Goal: Transaction & Acquisition: Book appointment/travel/reservation

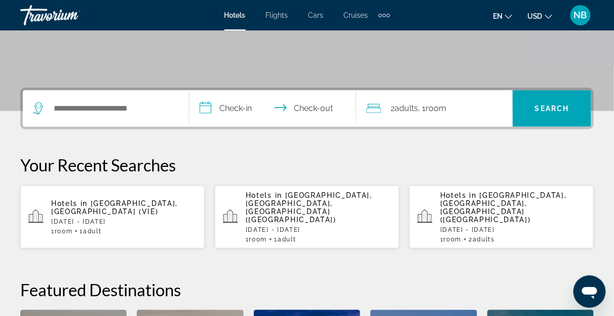
scroll to position [204, 0]
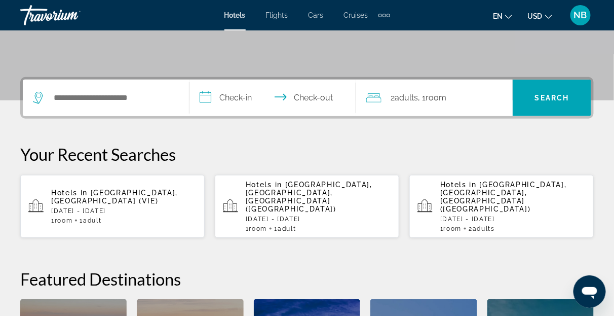
click at [91, 217] on span "Adult" at bounding box center [92, 220] width 18 height 7
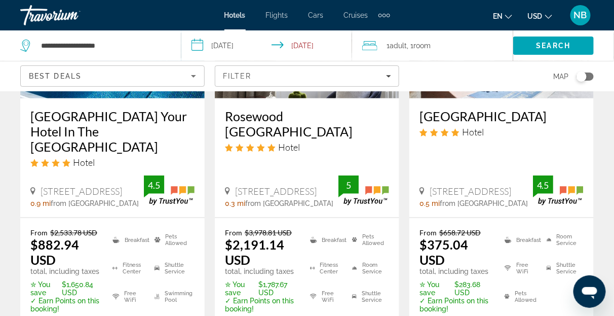
scroll to position [191, 0]
click at [91, 217] on div "From $2,533.78 USD $882.94 USD total, including taxes ✮ You save $1,650.84 USD …" at bounding box center [112, 283] width 185 height 133
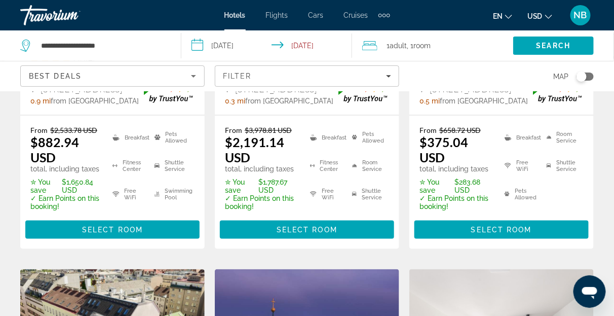
scroll to position [293, 0]
click at [412, 124] on div "From $658.72 USD $375.04 USD total, including taxes ✮ You save $283.68 USD ✓ Ea…" at bounding box center [502, 182] width 185 height 133
click at [391, 136] on div "From $3,978.81 USD $2,191.14 USD total, including taxes ✮ You save $1,787.67 US…" at bounding box center [307, 182] width 185 height 133
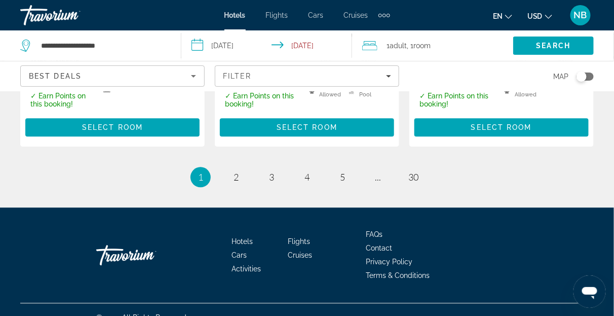
scroll to position [1655, 0]
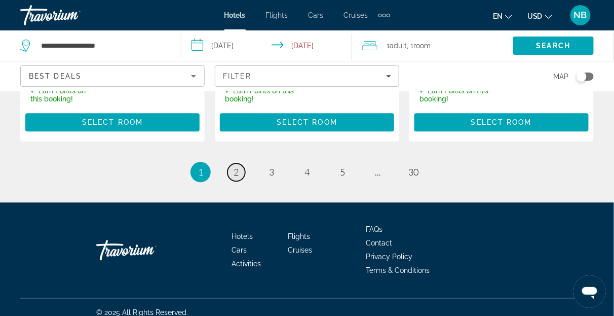
click at [235, 166] on span "2" at bounding box center [236, 171] width 5 height 11
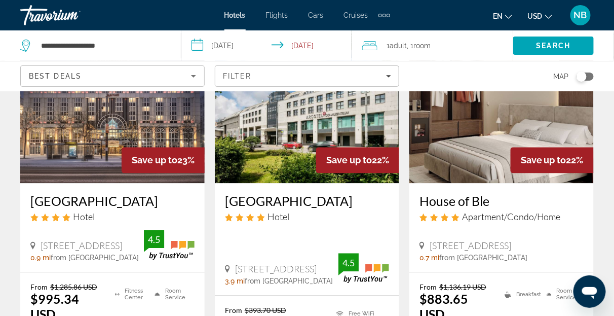
scroll to position [523, 0]
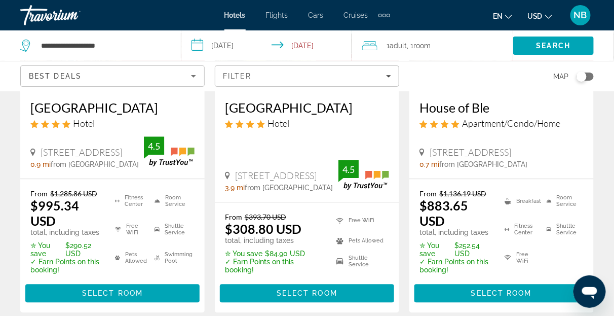
click at [235, 170] on span "[STREET_ADDRESS]" at bounding box center [276, 175] width 82 height 11
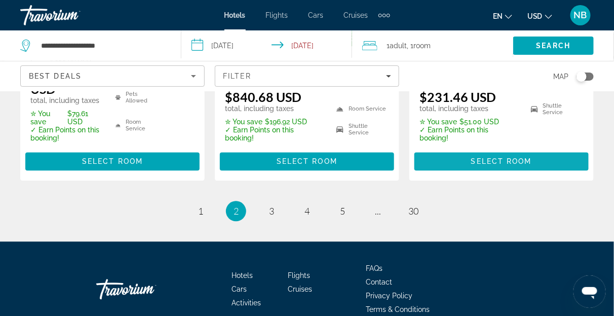
scroll to position [1582, 0]
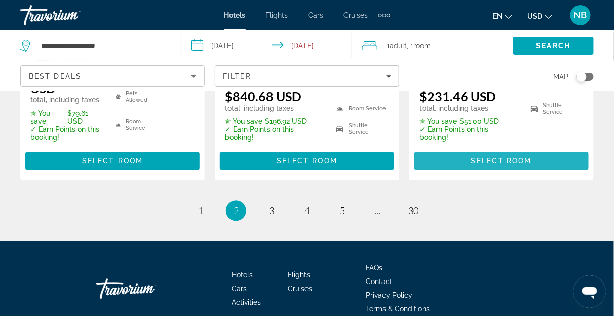
click at [528, 149] on span "Main content" at bounding box center [502, 161] width 174 height 24
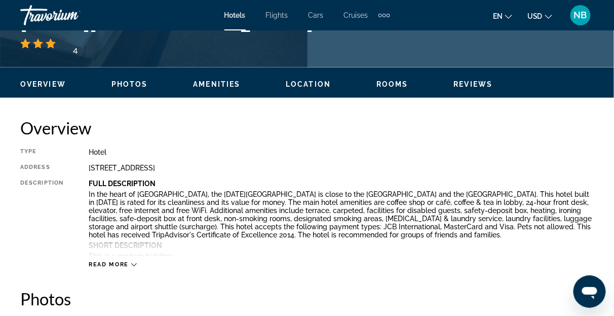
scroll to position [445, 0]
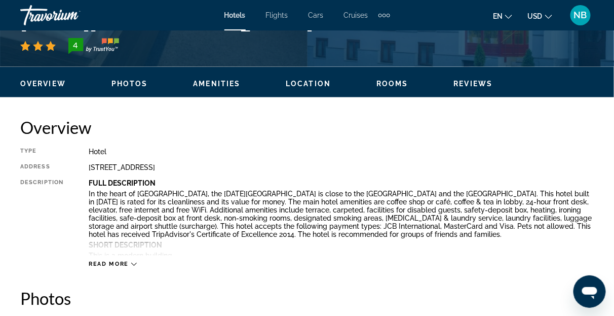
click at [332, 139] on div "Overview Type Hotel Address [STREET_ADDRESS] Description Full Description In th…" at bounding box center [307, 193] width 574 height 151
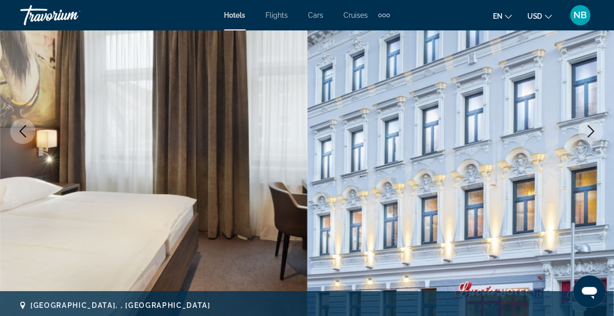
scroll to position [181, 0]
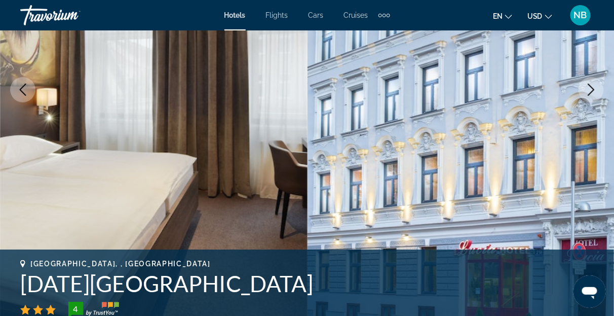
click at [592, 81] on button "Next image" at bounding box center [591, 89] width 25 height 25
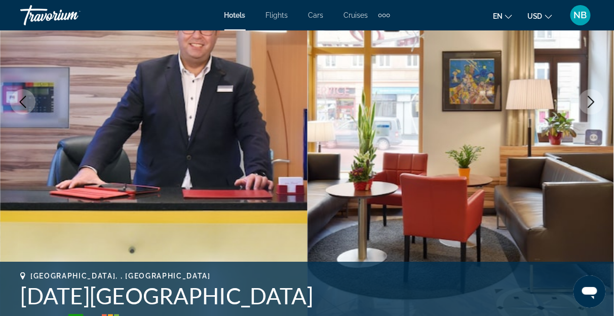
scroll to position [87, 0]
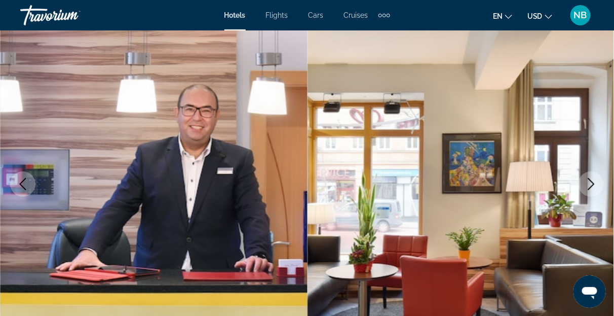
click at [590, 180] on icon "Next image" at bounding box center [592, 184] width 12 height 12
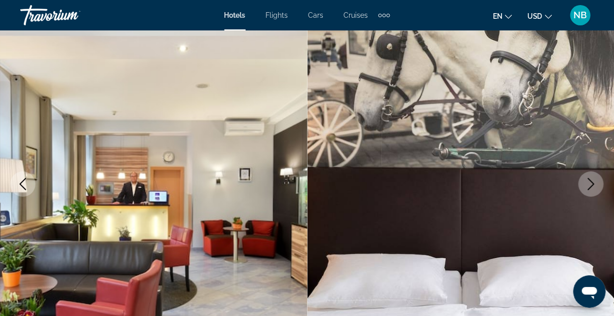
click at [590, 180] on icon "Next image" at bounding box center [592, 184] width 12 height 12
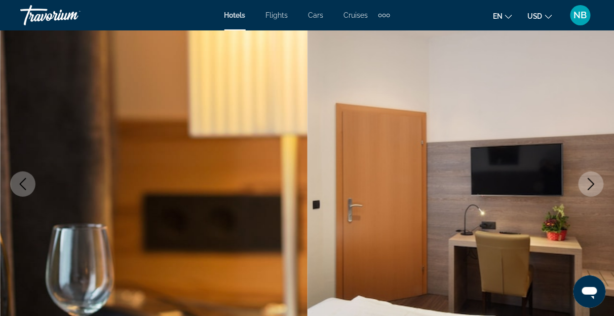
click at [590, 180] on icon "Next image" at bounding box center [592, 184] width 12 height 12
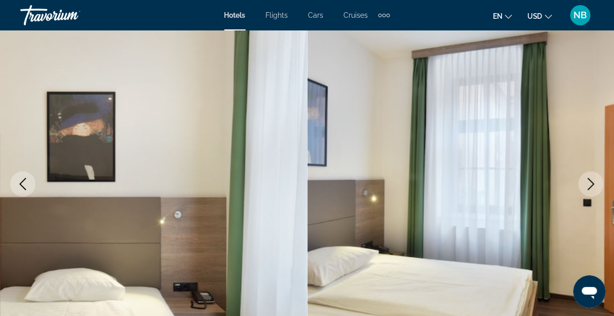
click at [590, 180] on icon "Next image" at bounding box center [592, 184] width 12 height 12
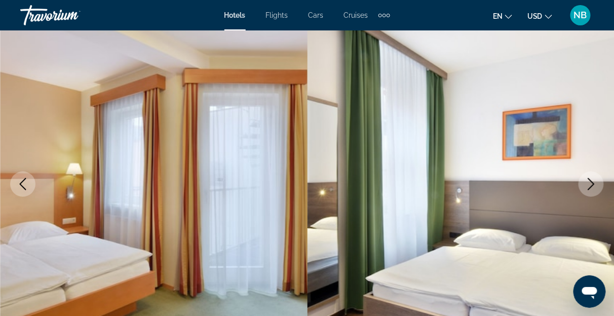
click at [590, 180] on icon "Next image" at bounding box center [592, 184] width 12 height 12
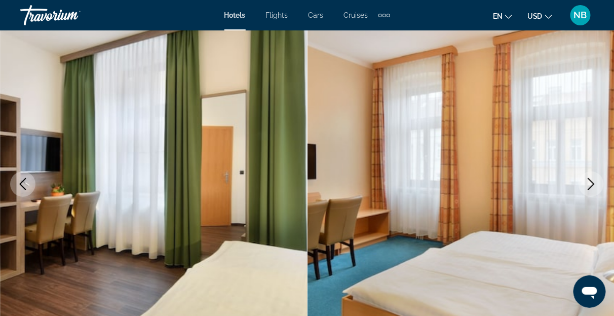
click at [599, 140] on img "Main content" at bounding box center [462, 184] width 308 height 482
click at [595, 177] on button "Next image" at bounding box center [591, 183] width 25 height 25
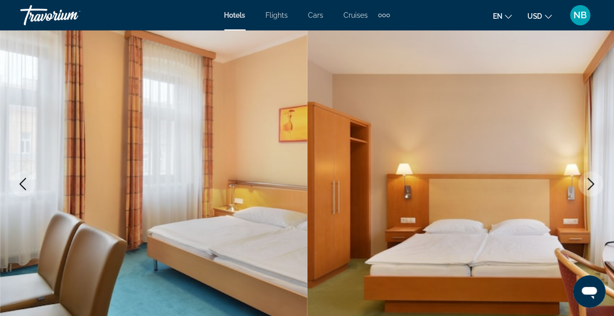
click at [595, 177] on button "Next image" at bounding box center [591, 183] width 25 height 25
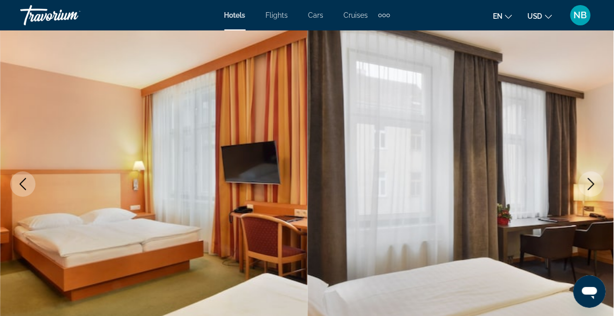
click at [595, 176] on button "Next image" at bounding box center [591, 183] width 25 height 25
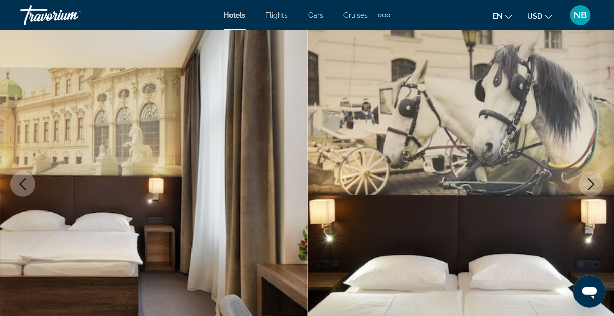
scroll to position [139, 0]
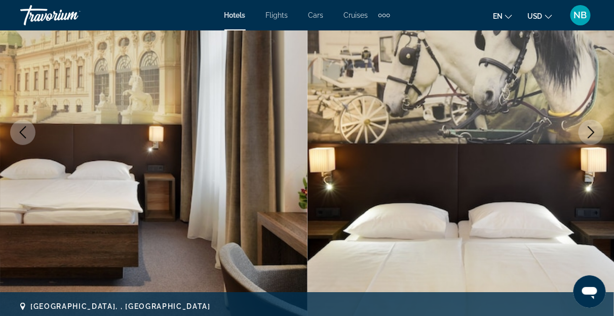
click at [591, 125] on button "Next image" at bounding box center [591, 132] width 25 height 25
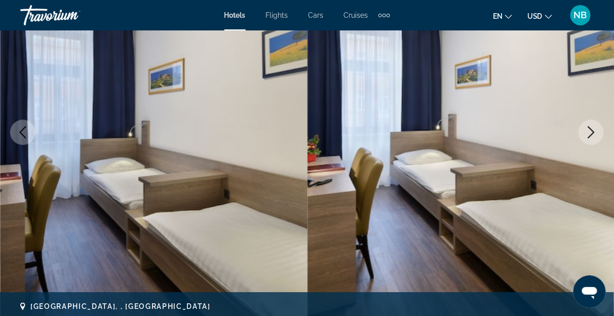
click at [591, 125] on button "Next image" at bounding box center [591, 132] width 25 height 25
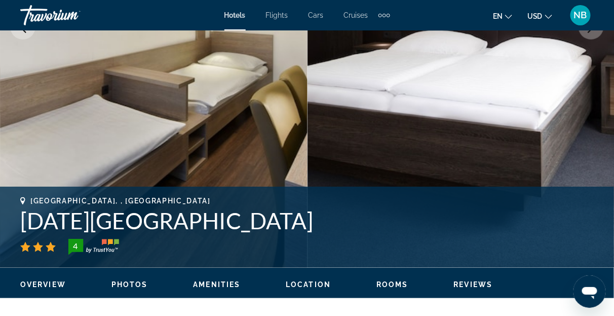
scroll to position [275, 0]
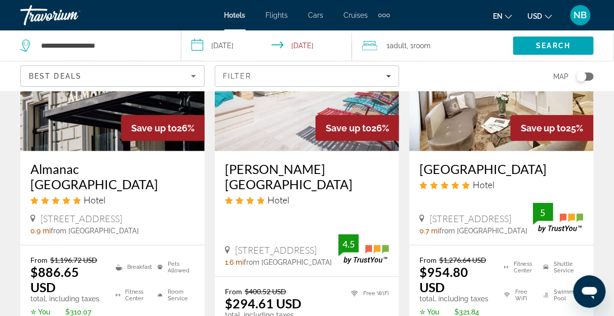
scroll to position [138, 0]
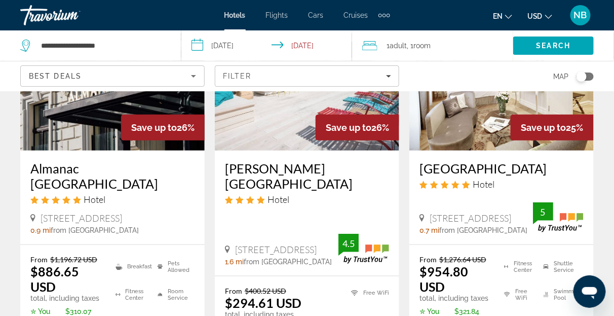
click at [315, 194] on div "Hotel" at bounding box center [307, 199] width 164 height 11
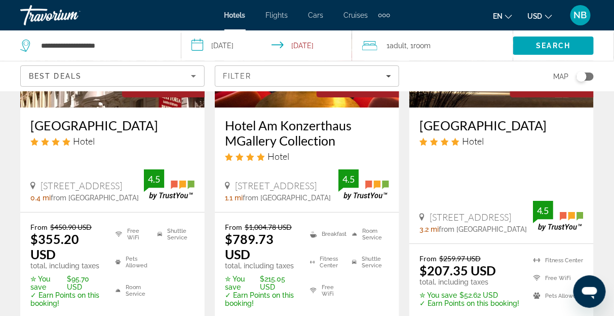
scroll to position [996, 0]
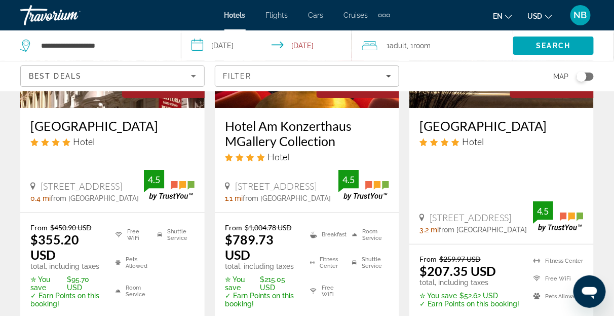
click at [340, 213] on div "From $1,004.78 USD $789.73 USD total, including taxes ✮ You save $215.05 USD ✓ …" at bounding box center [307, 279] width 185 height 133
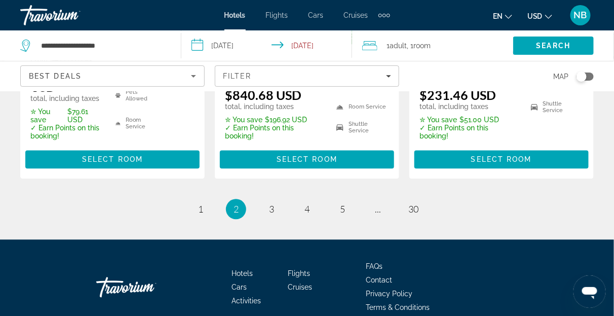
scroll to position [1586, 0]
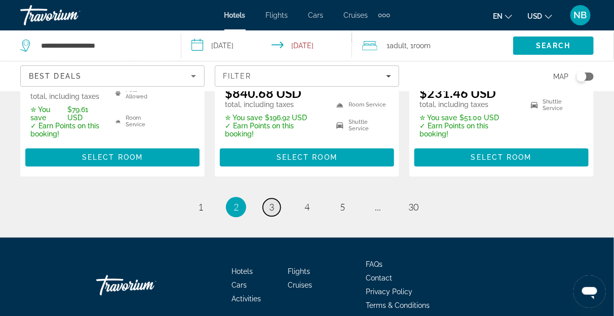
click at [269, 199] on link "page 3" at bounding box center [272, 208] width 18 height 18
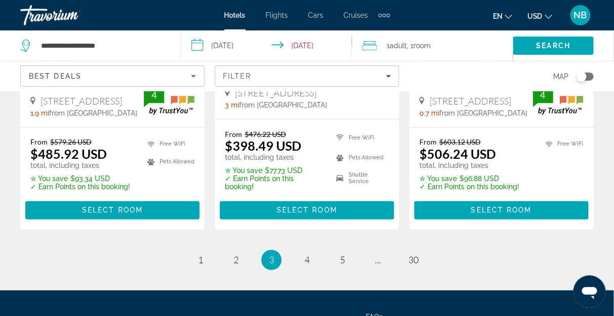
scroll to position [1425, 0]
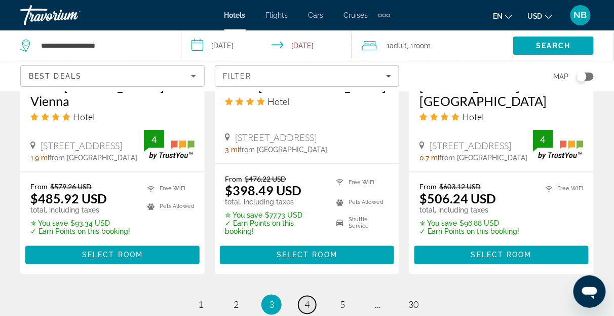
click at [309, 299] on span "4" at bounding box center [307, 304] width 5 height 11
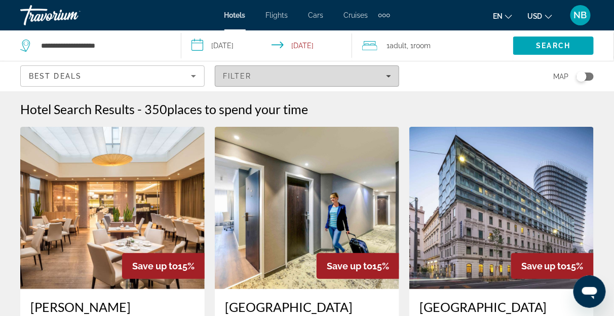
click at [278, 70] on span "Filters" at bounding box center [307, 76] width 184 height 24
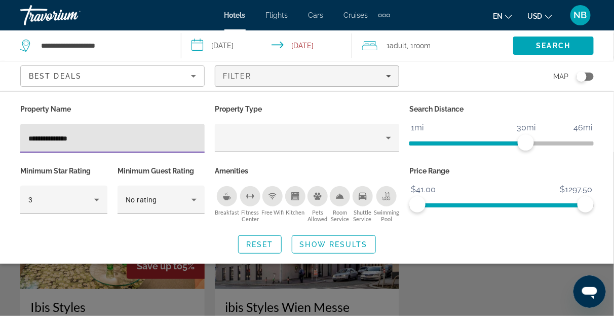
type input "**********"
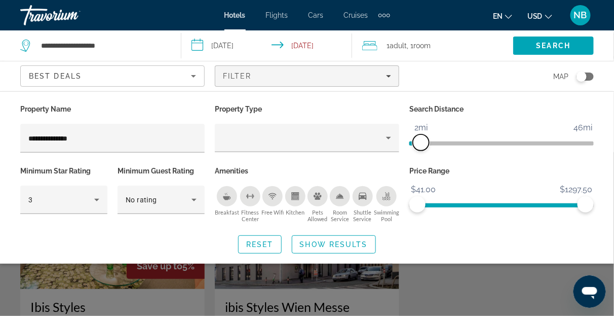
drag, startPoint x: 521, startPoint y: 140, endPoint x: 420, endPoint y: 151, distance: 101.5
click at [420, 151] on div "Search Distance 1mi 46mi 2mi" at bounding box center [502, 133] width 195 height 62
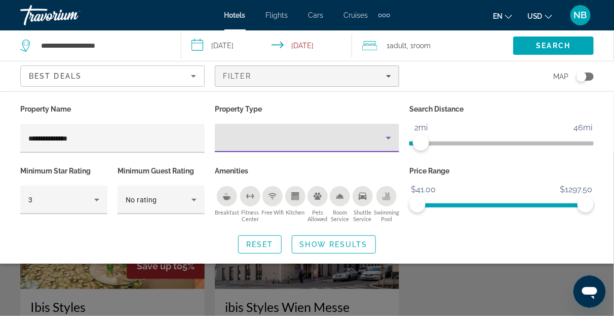
click at [260, 138] on div "Property type" at bounding box center [304, 138] width 163 height 12
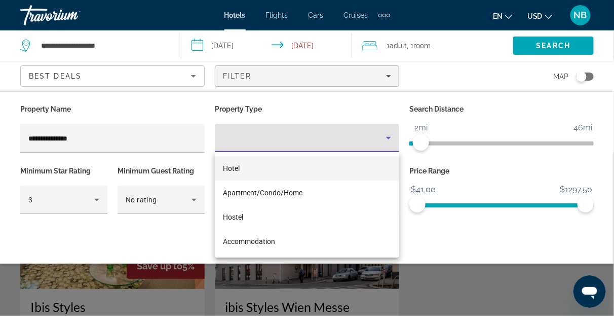
click at [492, 222] on div at bounding box center [307, 158] width 614 height 316
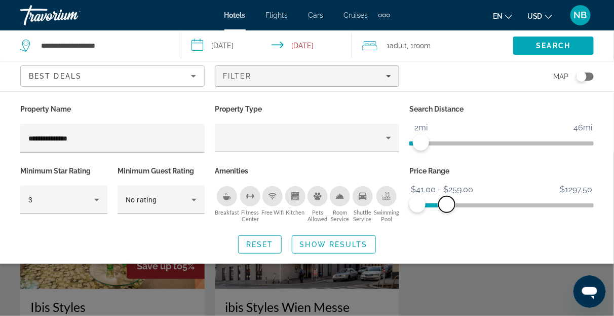
drag, startPoint x: 586, startPoint y: 205, endPoint x: 447, endPoint y: 204, distance: 138.9
click at [447, 204] on span "ngx-slider-max" at bounding box center [447, 204] width 16 height 16
click at [314, 242] on span "Show Results" at bounding box center [334, 244] width 68 height 8
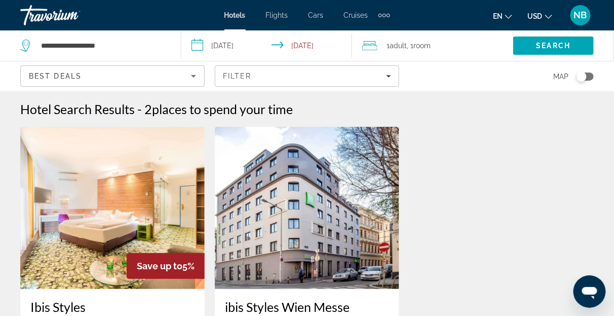
click at [470, 101] on div "Hotel Search Results - 2 places to spend your time" at bounding box center [307, 108] width 574 height 15
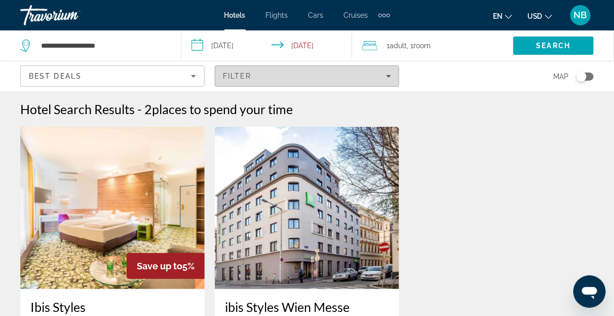
click at [293, 67] on span "Filters" at bounding box center [307, 76] width 184 height 24
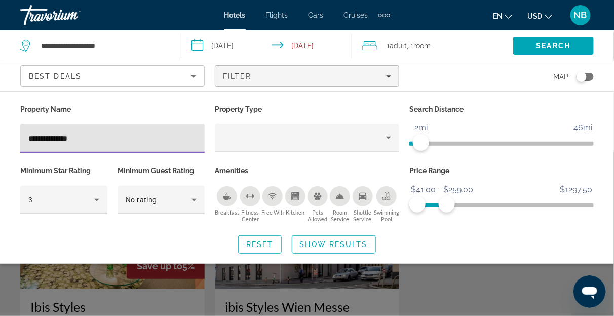
click at [92, 137] on input "**********" at bounding box center [112, 138] width 168 height 12
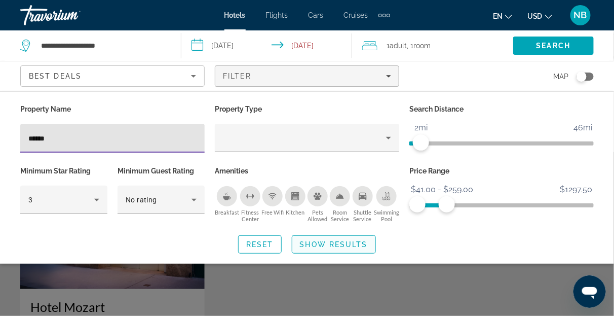
type input "******"
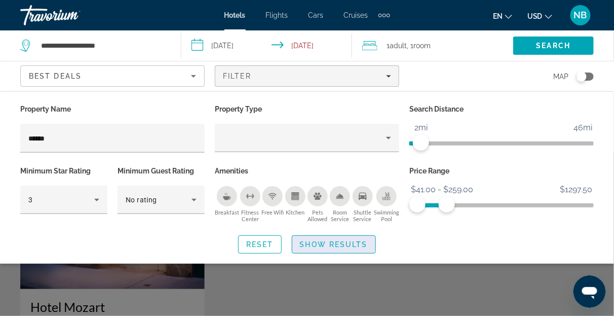
click at [322, 242] on span "Show Results" at bounding box center [334, 244] width 68 height 8
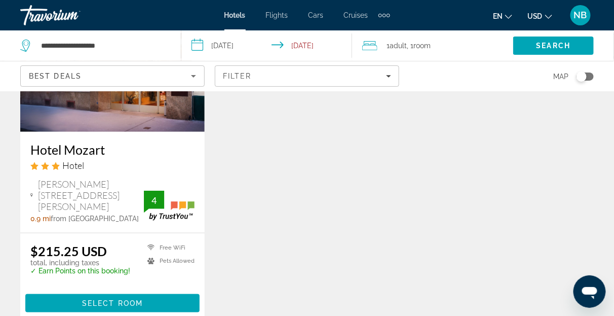
scroll to position [163, 0]
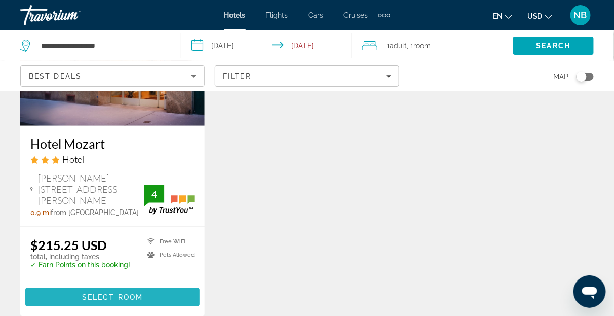
click at [106, 285] on span "Main content" at bounding box center [112, 297] width 174 height 24
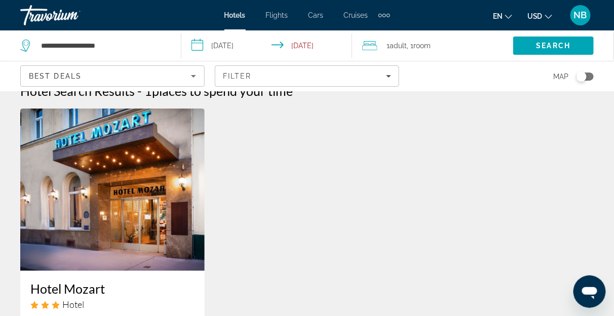
scroll to position [19, 0]
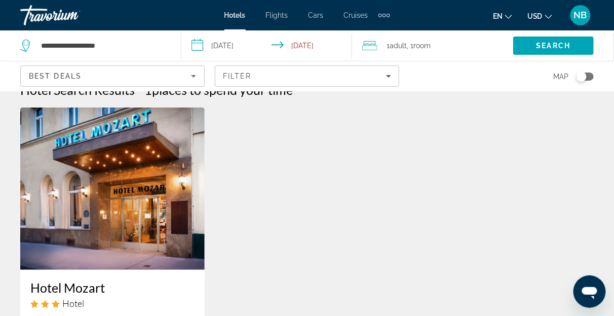
click at [134, 210] on img "Main content" at bounding box center [112, 188] width 185 height 162
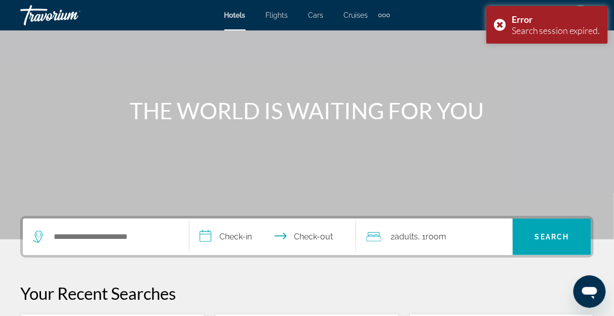
scroll to position [65, 0]
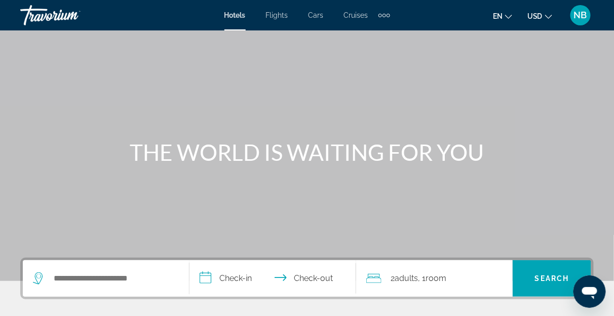
scroll to position [125, 0]
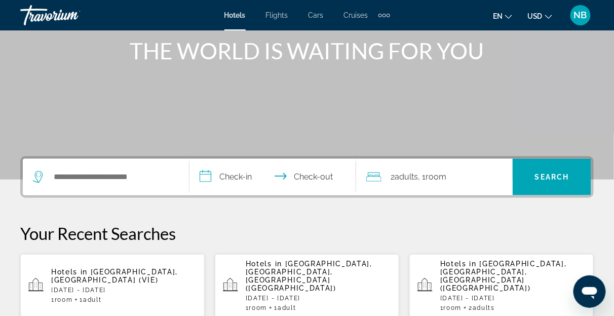
click at [127, 286] on p "[DATE] - [DATE]" at bounding box center [123, 289] width 145 height 7
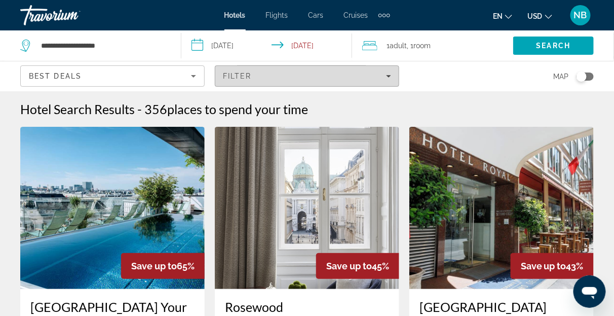
click at [254, 76] on div "Filter" at bounding box center [307, 76] width 168 height 8
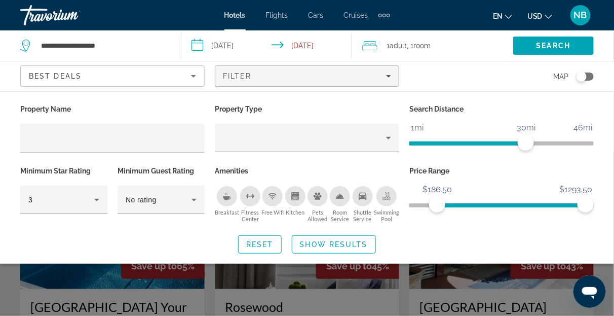
click at [437, 203] on ngx-slider "$41.00 $1293.50 $186.50 $1293.50" at bounding box center [502, 204] width 185 height 2
drag, startPoint x: 586, startPoint y: 204, endPoint x: 464, endPoint y: 207, distance: 121.7
click at [464, 207] on span "ngx-slider-max" at bounding box center [465, 204] width 16 height 16
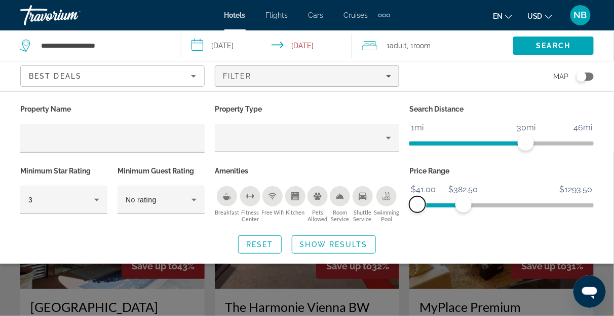
drag, startPoint x: 436, startPoint y: 205, endPoint x: 353, endPoint y: 181, distance: 86.5
click at [353, 181] on div "Property Name Property Type Search Distance 1mi 46mi 30mi Minimum Star Rating 3…" at bounding box center [307, 163] width 584 height 123
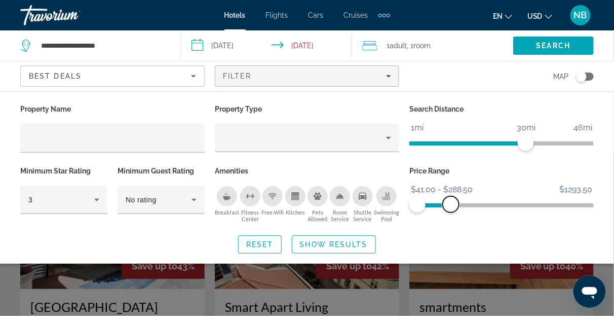
drag, startPoint x: 461, startPoint y: 203, endPoint x: 451, endPoint y: 198, distance: 10.9
click at [451, 198] on span "ngx-slider-max" at bounding box center [451, 204] width 16 height 16
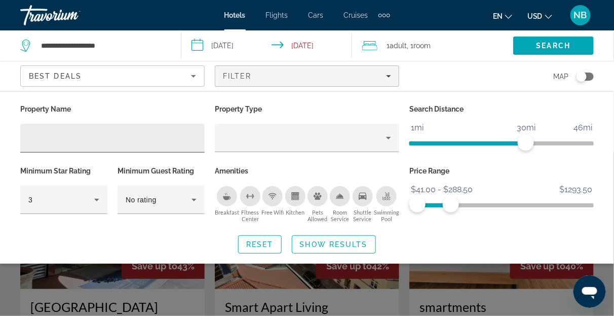
click at [155, 145] on div "Hotel Filters" at bounding box center [112, 138] width 168 height 29
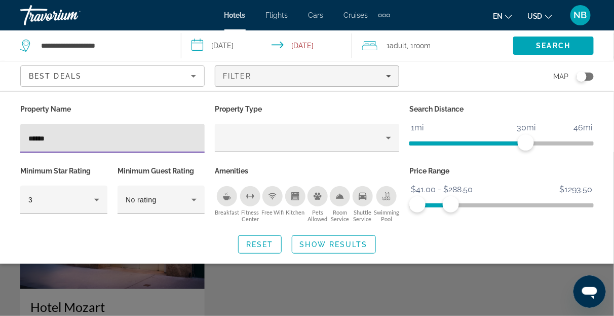
type input "******"
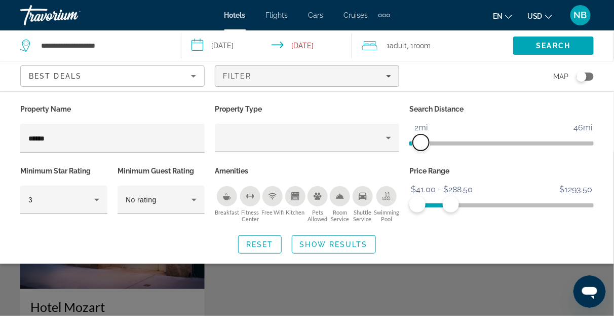
drag, startPoint x: 525, startPoint y: 142, endPoint x: 422, endPoint y: 140, distance: 103.4
click at [422, 140] on span "ngx-slider" at bounding box center [421, 142] width 16 height 16
click at [344, 244] on span "Show Results" at bounding box center [334, 244] width 68 height 8
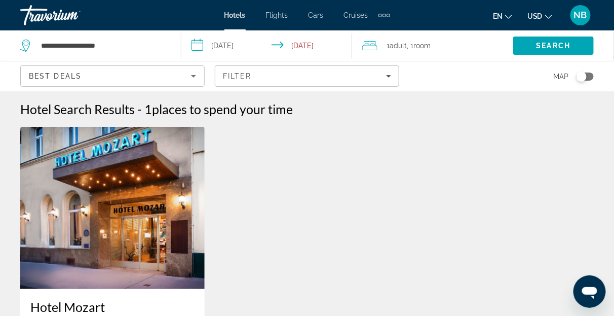
click at [144, 196] on img "Main content" at bounding box center [112, 208] width 185 height 162
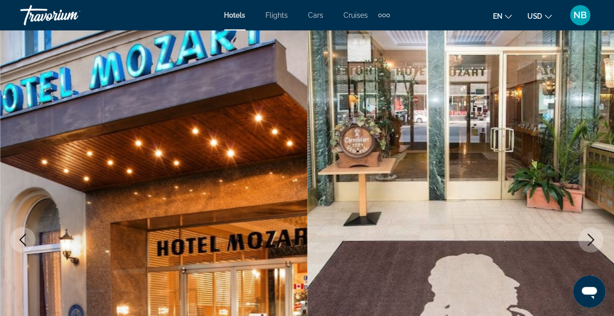
scroll to position [20, 0]
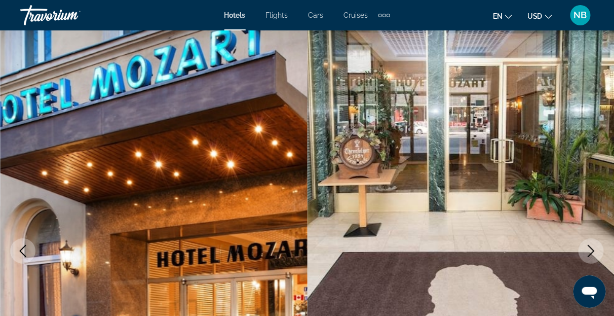
click at [591, 253] on icon "Next image" at bounding box center [592, 251] width 12 height 12
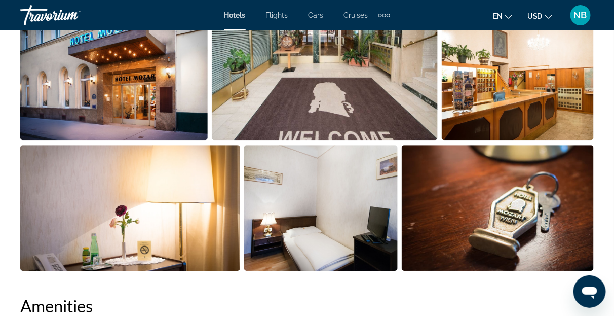
scroll to position [730, 0]
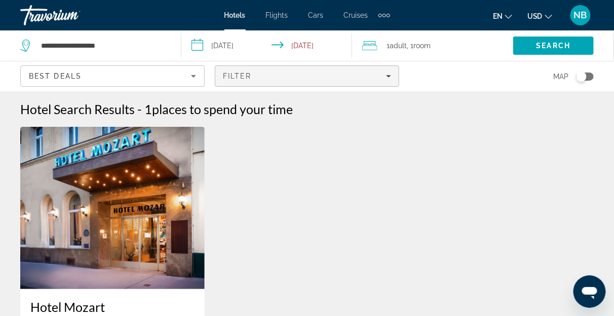
click at [242, 76] on span "Filter" at bounding box center [237, 76] width 29 height 8
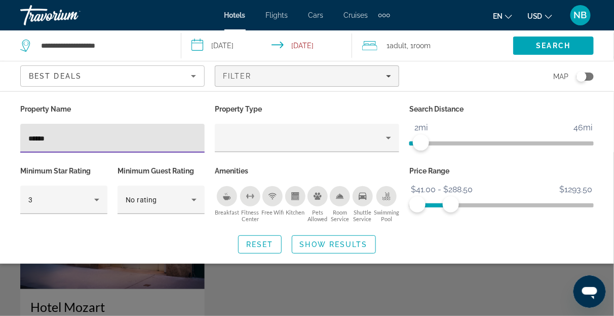
click at [61, 138] on input "******" at bounding box center [112, 138] width 168 height 12
type input "****"
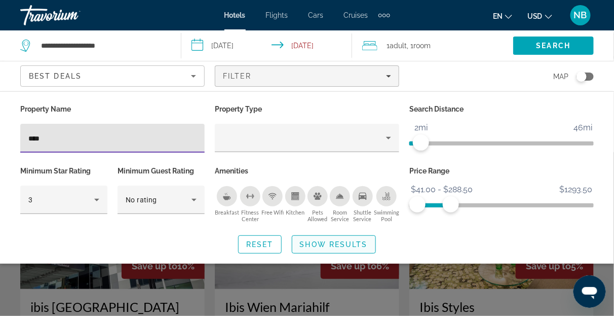
click at [310, 240] on span "Show Results" at bounding box center [334, 244] width 68 height 8
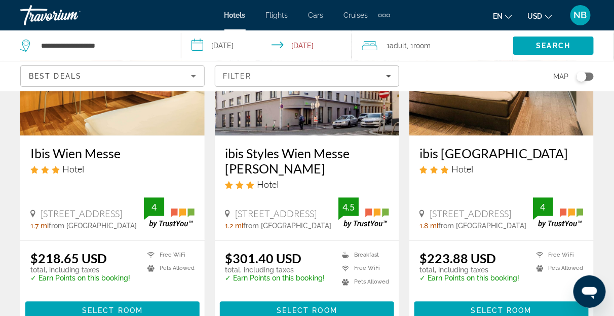
scroll to position [550, 0]
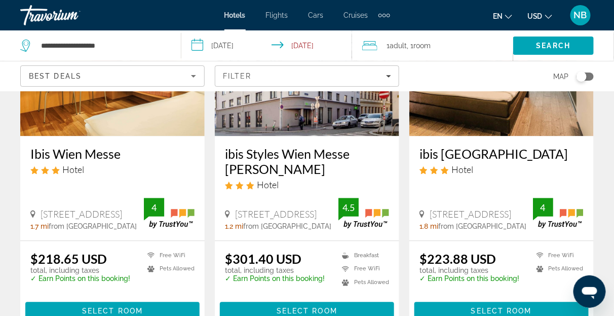
click at [236, 32] on input "**********" at bounding box center [268, 46] width 175 height 33
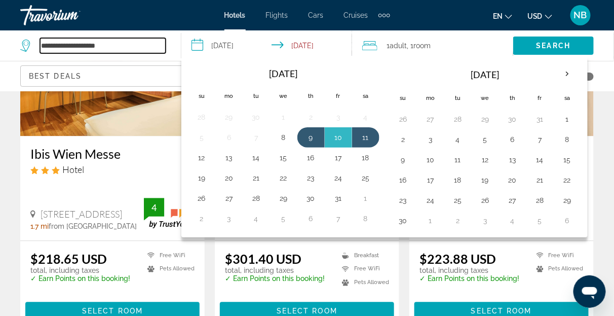
click at [162, 41] on input "**********" at bounding box center [103, 45] width 126 height 15
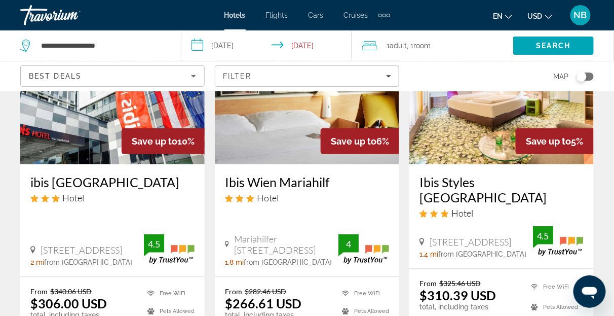
scroll to position [140, 0]
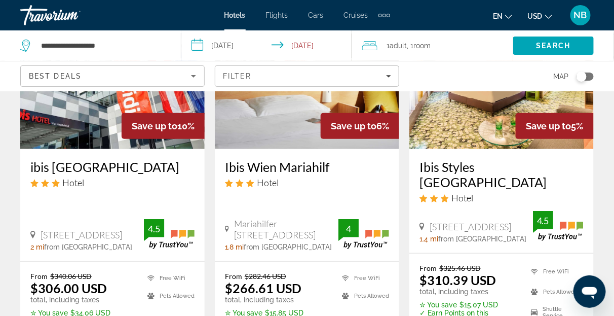
click at [482, 135] on img "Main content" at bounding box center [502, 68] width 185 height 162
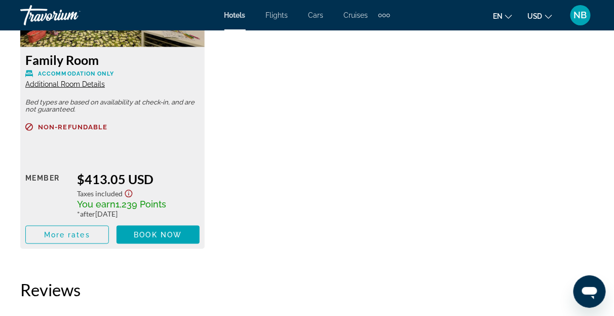
scroll to position [2383, 0]
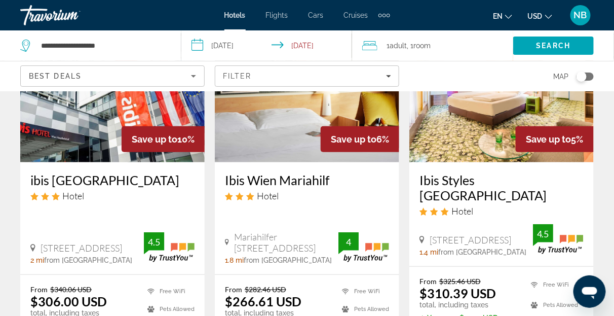
scroll to position [128, 0]
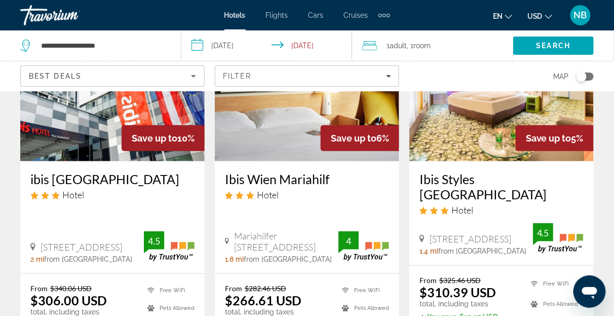
click at [301, 175] on h3 "Ibis Wien Mariahilf" at bounding box center [307, 178] width 164 height 15
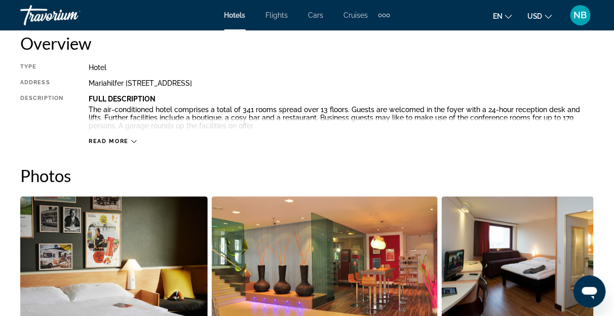
scroll to position [530, 0]
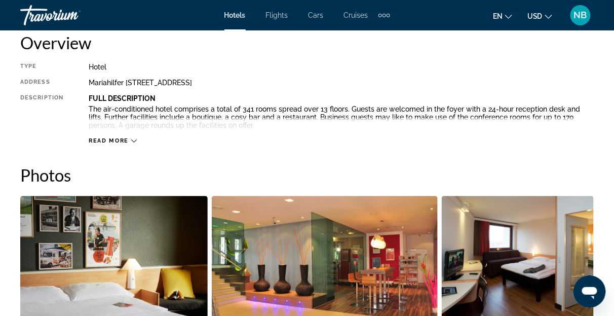
click at [124, 143] on span "Read more" at bounding box center [109, 141] width 40 height 7
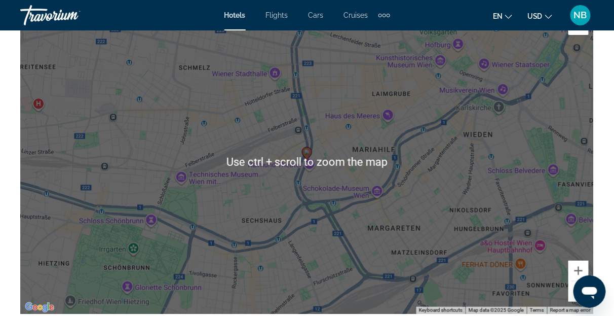
scroll to position [1151, 0]
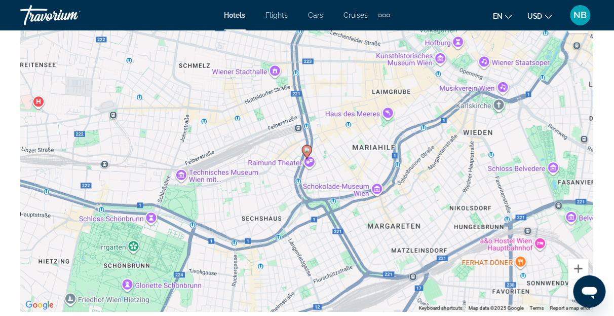
click at [307, 148] on image "Main content" at bounding box center [307, 150] width 6 height 6
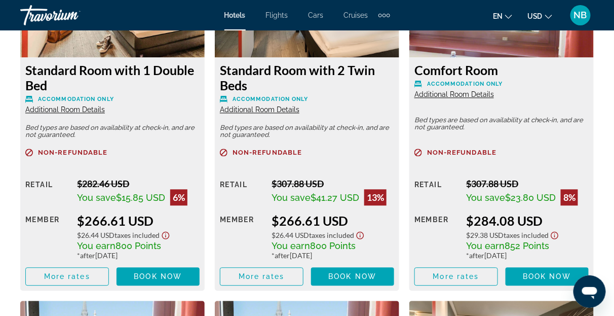
scroll to position [1655, 0]
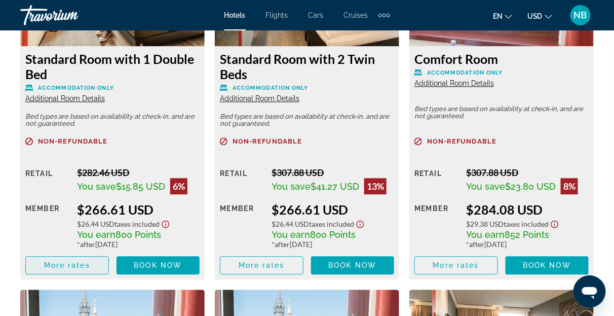
click at [82, 264] on span "More rates" at bounding box center [67, 265] width 46 height 8
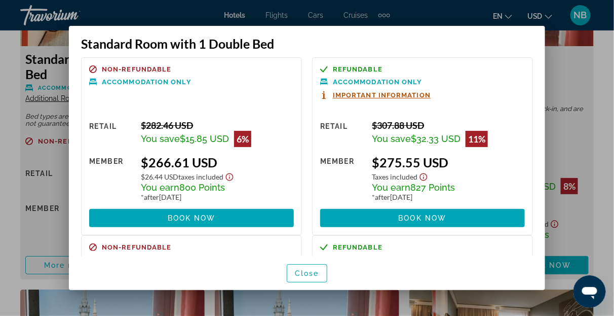
scroll to position [0, 0]
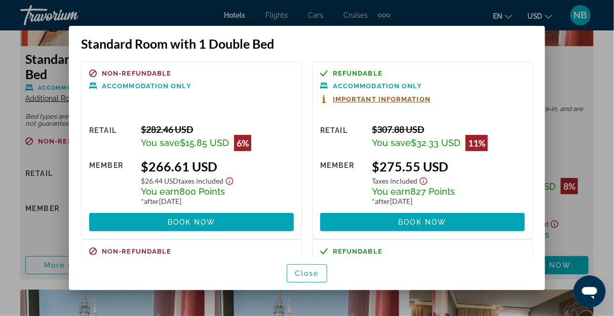
click at [555, 59] on div at bounding box center [307, 158] width 614 height 316
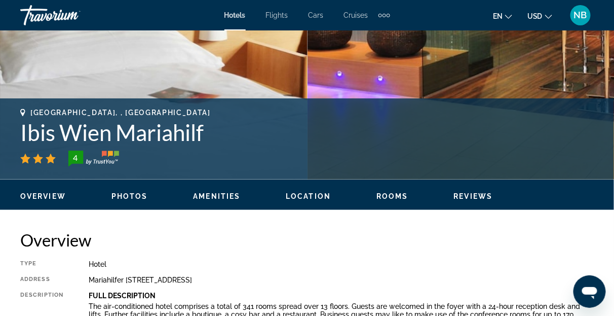
scroll to position [350, 0]
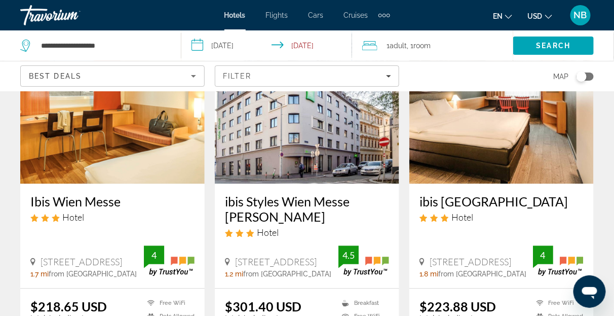
scroll to position [509, 0]
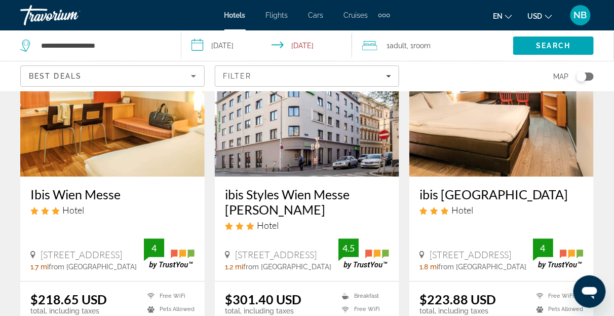
click at [113, 130] on img "Main content" at bounding box center [112, 96] width 185 height 162
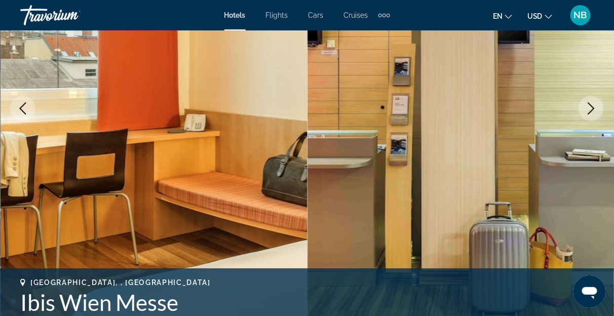
scroll to position [162, 0]
click at [590, 104] on icon "Next image" at bounding box center [592, 109] width 7 height 12
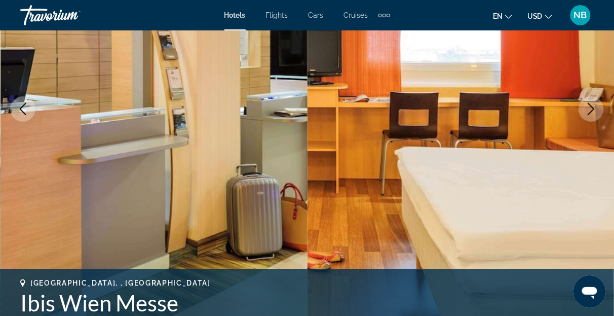
click at [594, 108] on icon "Next image" at bounding box center [592, 109] width 7 height 12
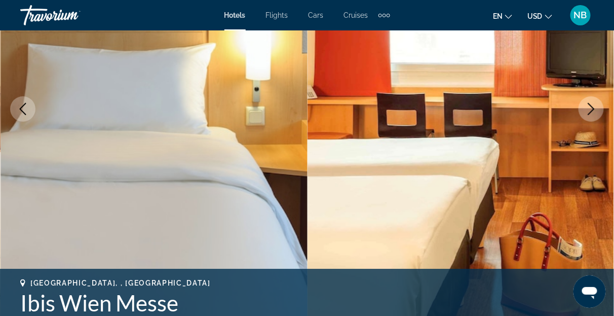
click at [594, 108] on icon "Next image" at bounding box center [592, 109] width 7 height 12
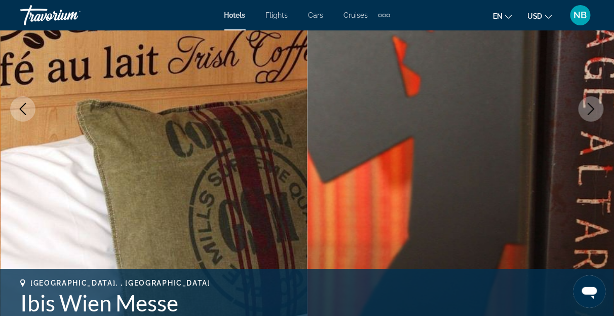
click at [594, 108] on icon "Next image" at bounding box center [592, 109] width 7 height 12
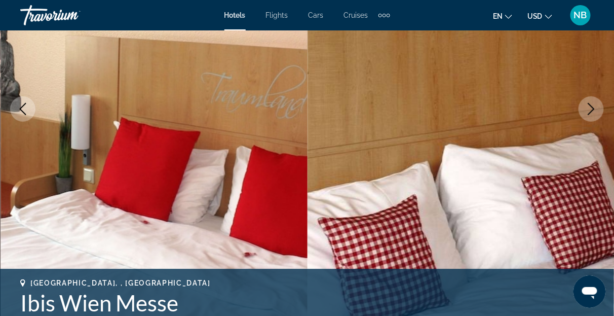
click at [594, 108] on icon "Next image" at bounding box center [592, 109] width 7 height 12
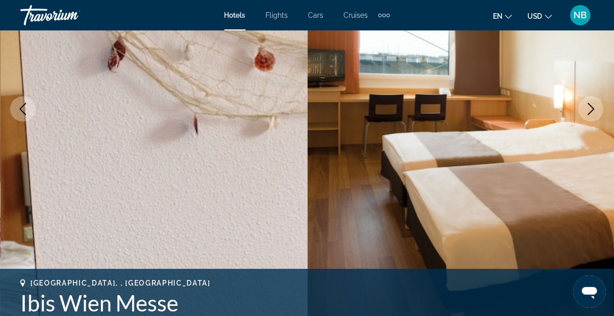
click at [594, 108] on icon "Next image" at bounding box center [592, 109] width 7 height 12
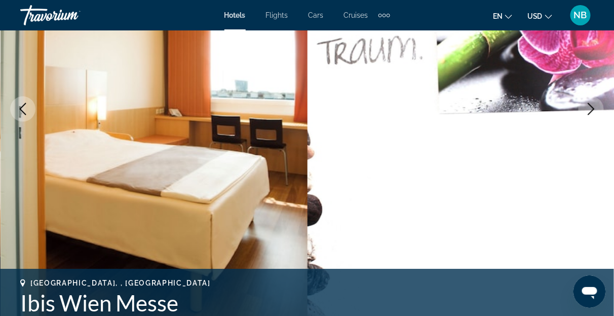
click at [594, 108] on icon "Next image" at bounding box center [592, 109] width 7 height 12
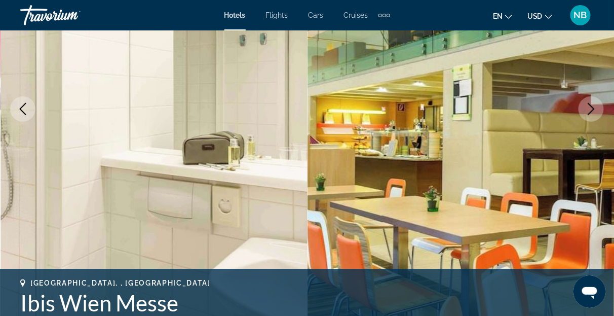
click at [594, 108] on icon "Next image" at bounding box center [592, 109] width 7 height 12
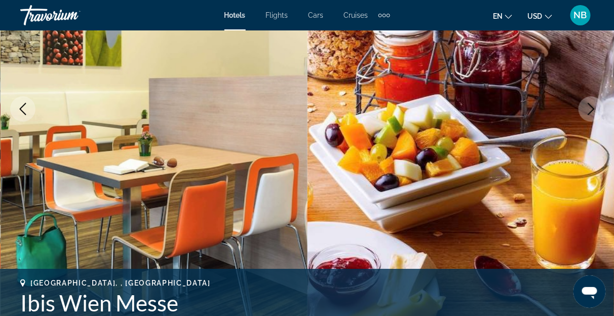
click at [594, 108] on icon "Next image" at bounding box center [592, 109] width 7 height 12
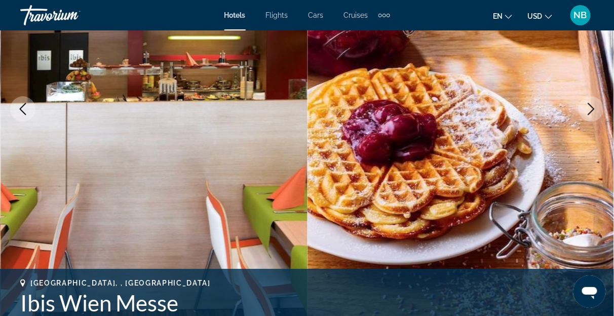
click at [594, 108] on icon "Next image" at bounding box center [592, 109] width 7 height 12
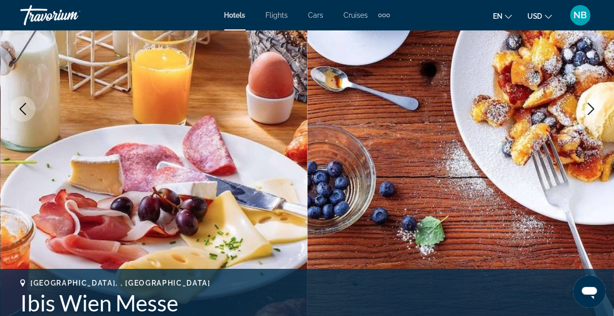
click at [594, 108] on icon "Next image" at bounding box center [592, 109] width 7 height 12
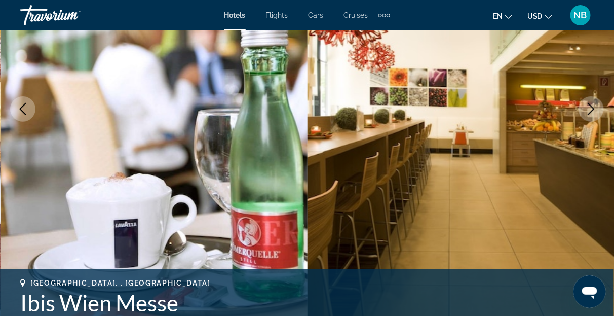
click at [594, 108] on icon "Next image" at bounding box center [592, 109] width 7 height 12
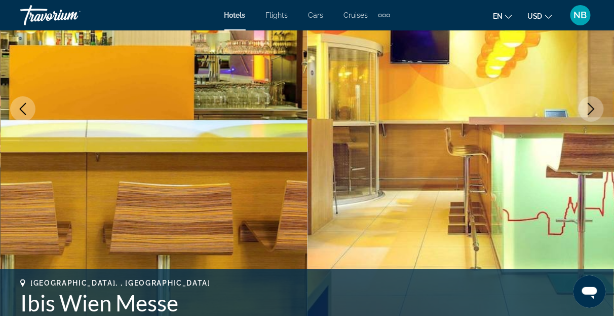
click at [594, 108] on icon "Next image" at bounding box center [592, 109] width 7 height 12
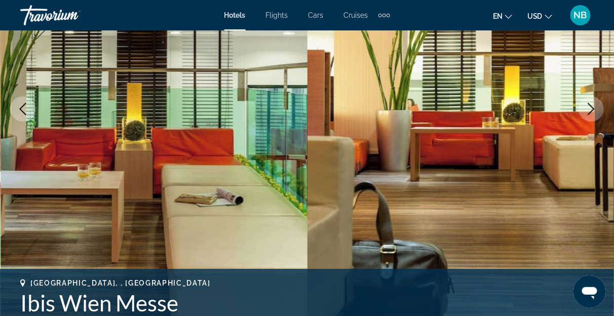
click at [594, 108] on icon "Next image" at bounding box center [592, 109] width 7 height 12
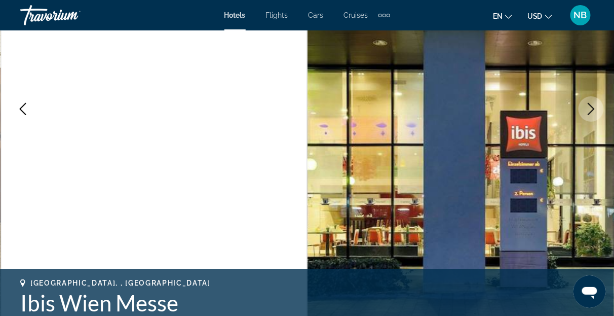
click at [594, 108] on icon "Next image" at bounding box center [592, 109] width 7 height 12
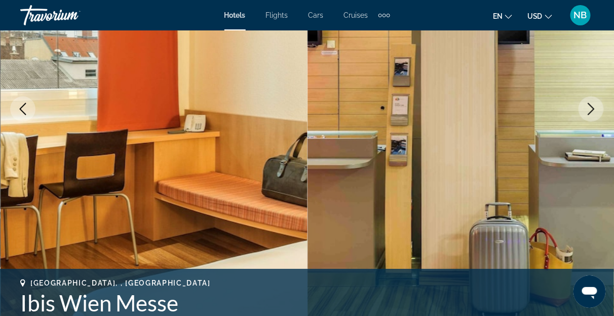
scroll to position [159, 0]
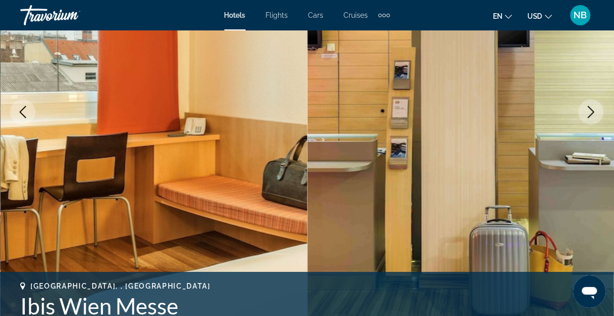
click at [594, 108] on icon "Next image" at bounding box center [592, 112] width 12 height 12
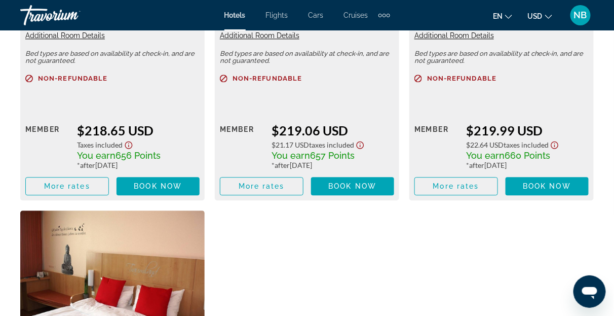
scroll to position [1655, 0]
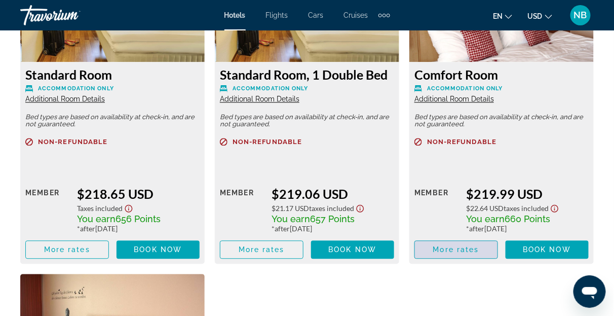
click at [455, 237] on span "Main content" at bounding box center [456, 249] width 83 height 24
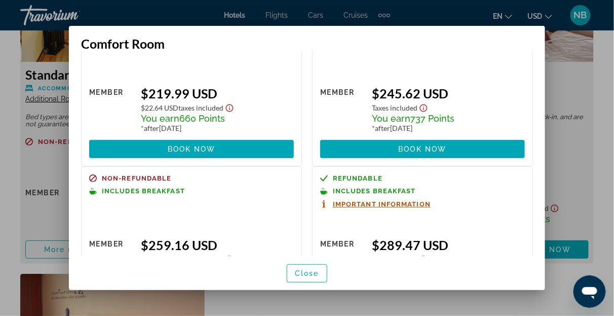
scroll to position [0, 0]
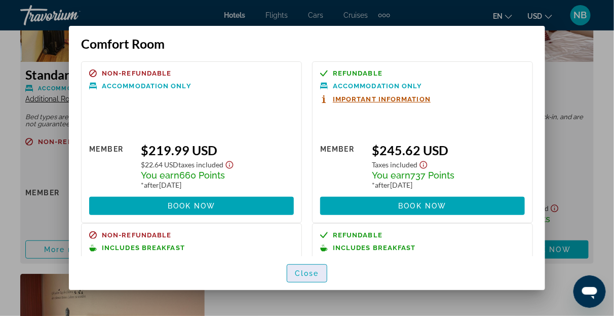
click at [305, 275] on span "Close" at bounding box center [307, 273] width 24 height 8
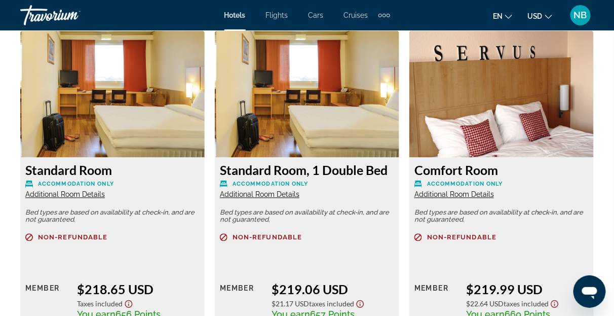
scroll to position [1557, 0]
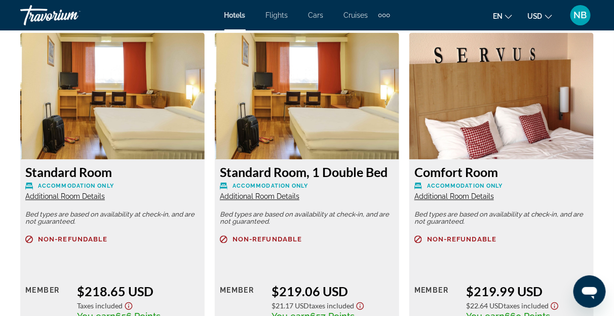
click at [505, 101] on img "Main content" at bounding box center [502, 96] width 185 height 127
click at [472, 193] on span "Additional Room Details" at bounding box center [455, 197] width 80 height 8
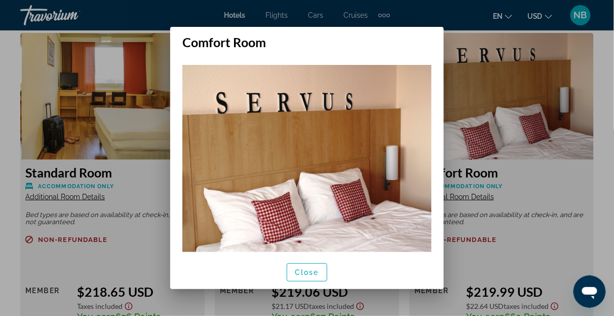
scroll to position [18, 0]
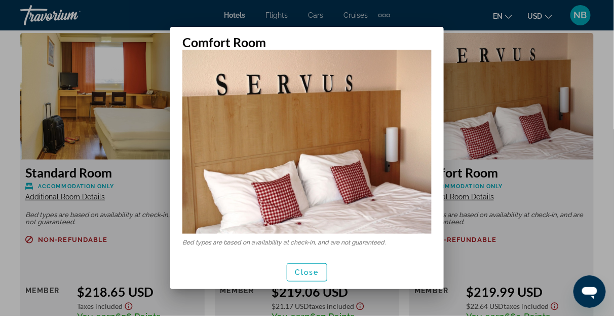
click at [502, 83] on div at bounding box center [307, 158] width 614 height 316
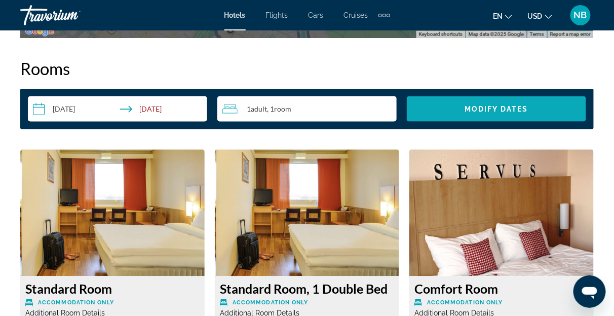
scroll to position [1457, 0]
